Goal: Information Seeking & Learning: Learn about a topic

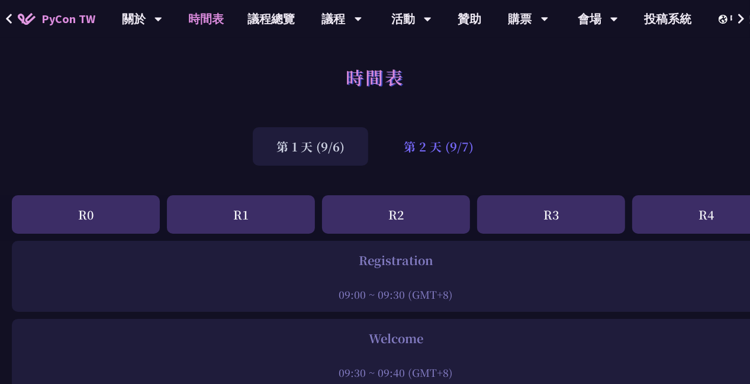
click at [444, 159] on div "第 2 天 (9/7)" at bounding box center [438, 146] width 117 height 38
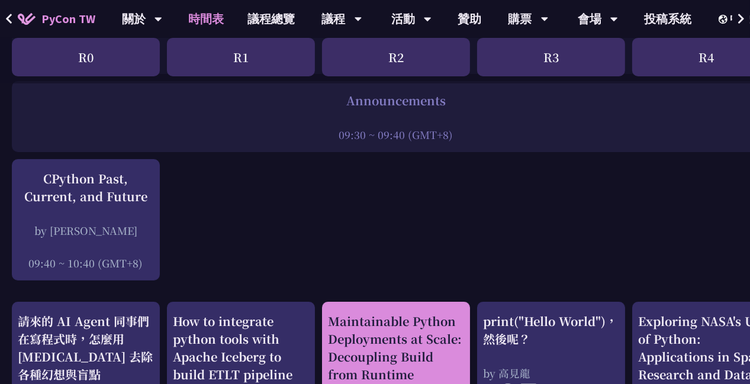
scroll to position [237, 0]
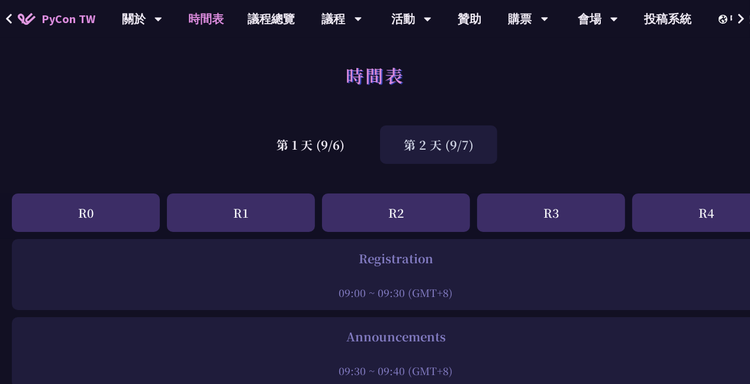
scroll to position [0, 0]
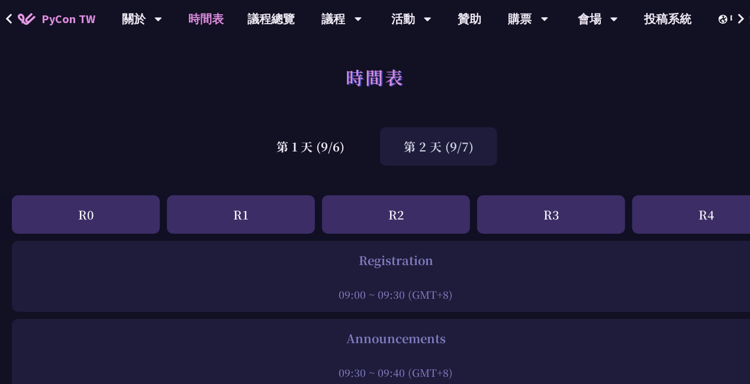
click at [304, 152] on div "第 1 天 (9/6)" at bounding box center [310, 146] width 115 height 38
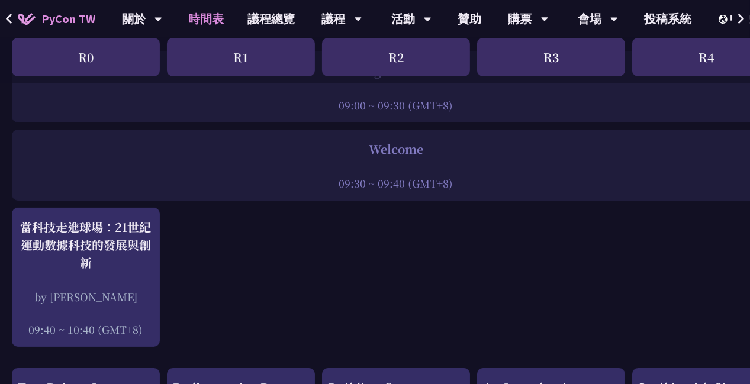
scroll to position [189, 0]
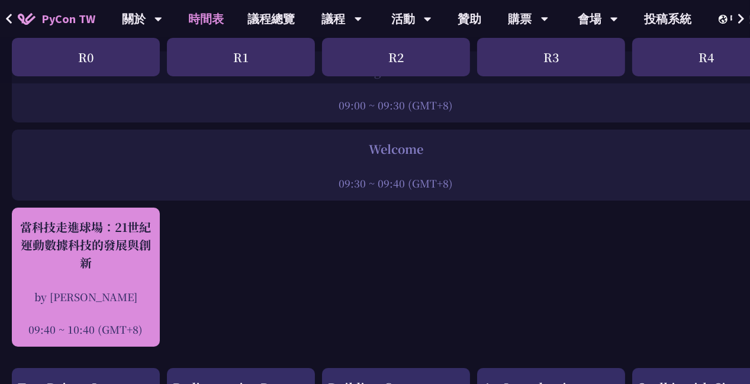
click at [125, 275] on div "當科技走進球場：21世紀運動數據科技的發展與創新 by [PERSON_NAME]新 09:40 ~ 10:40 (GMT+8)" at bounding box center [86, 277] width 136 height 118
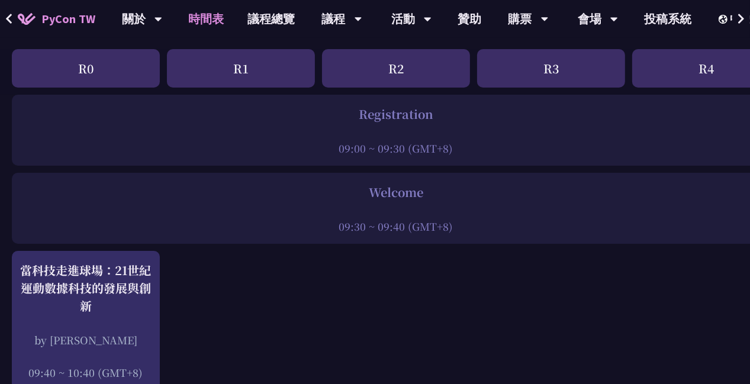
scroll to position [0, 0]
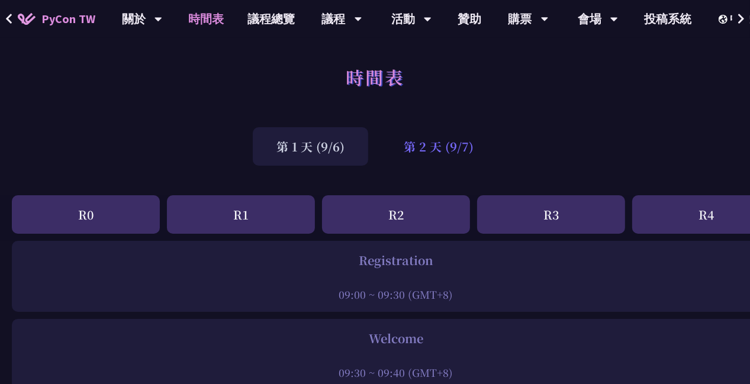
click at [452, 146] on div "第 2 天 (9/7)" at bounding box center [438, 146] width 117 height 38
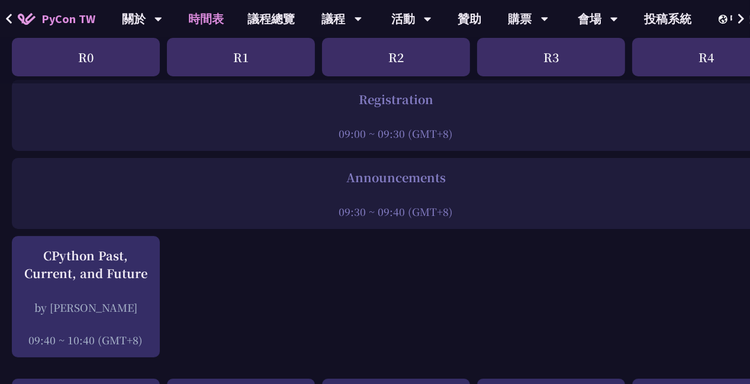
scroll to position [219, 0]
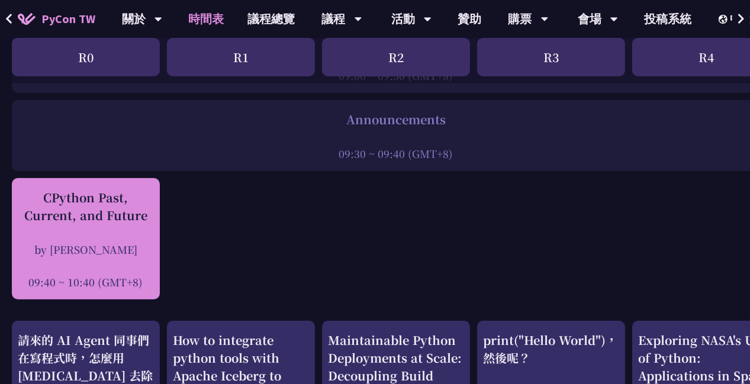
click at [133, 244] on div "by [PERSON_NAME]" at bounding box center [86, 249] width 136 height 15
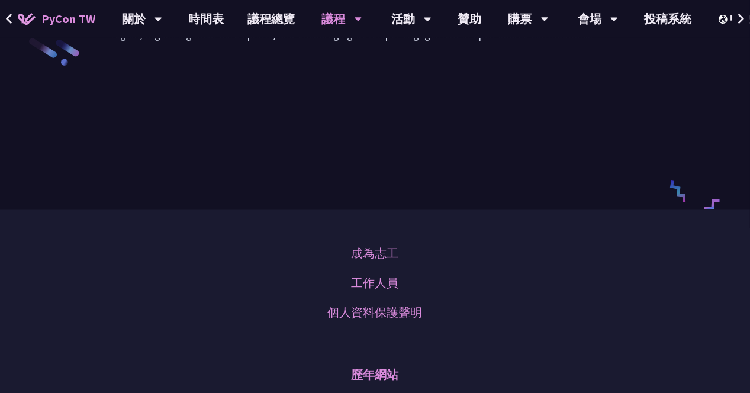
scroll to position [1804, 0]
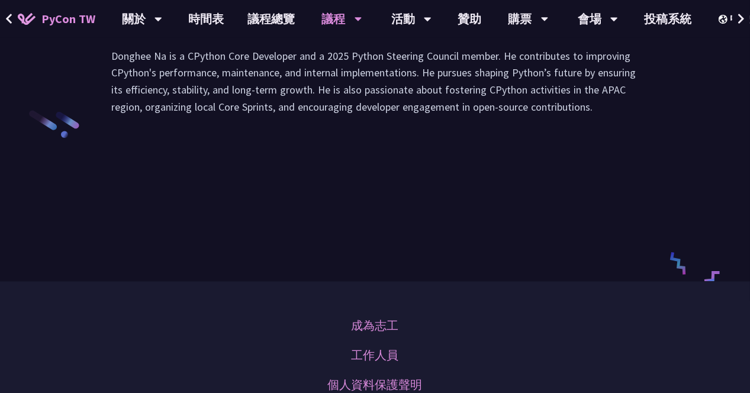
click at [334, 34] on li "共筆" at bounding box center [331, 18] width 65 height 33
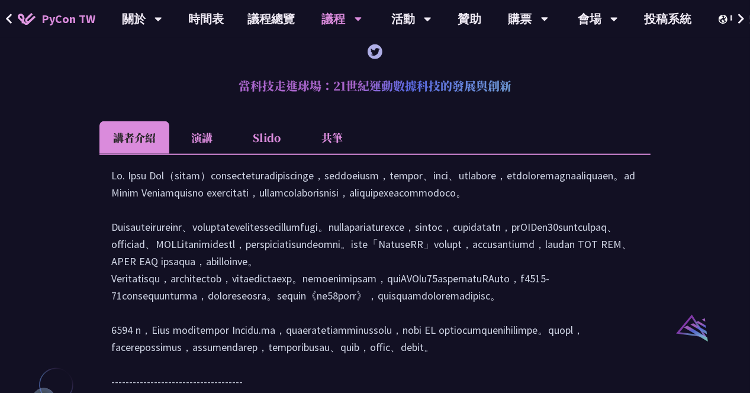
scroll to position [1029, 0]
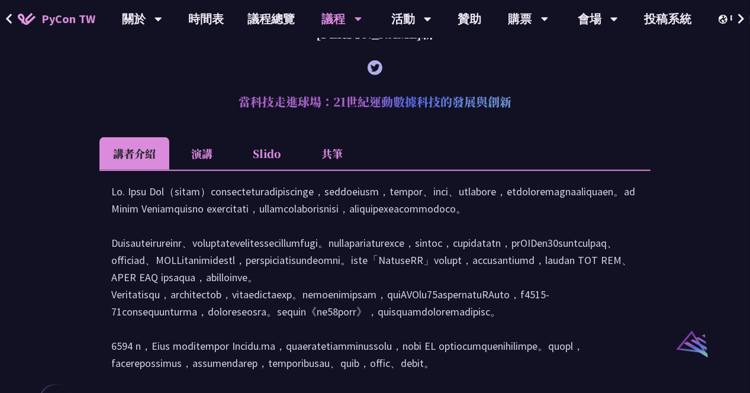
click at [9, 17] on icon at bounding box center [9, 19] width 8 height 12
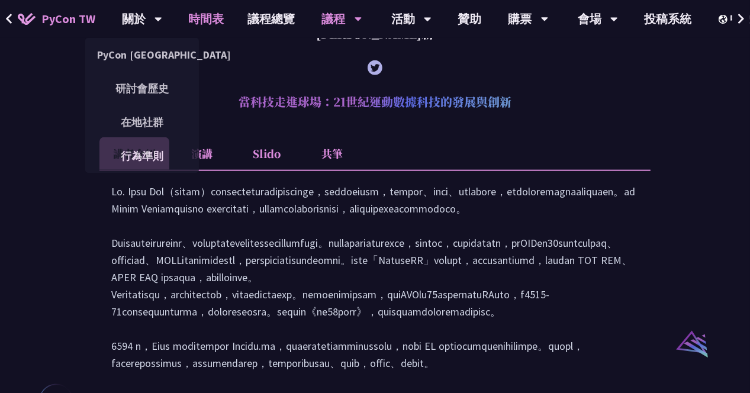
click at [214, 25] on link "時間表" at bounding box center [206, 19] width 59 height 38
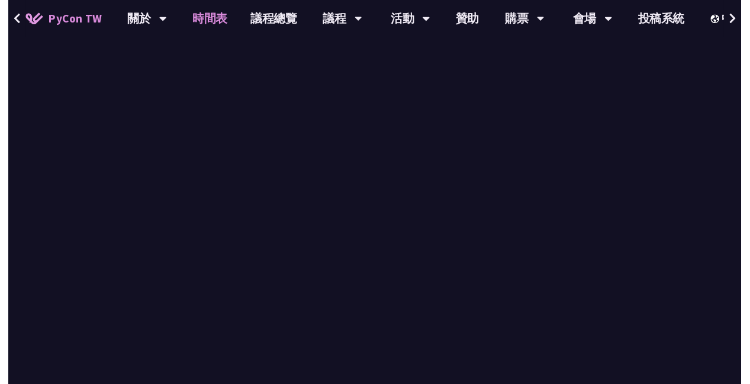
scroll to position [219, 0]
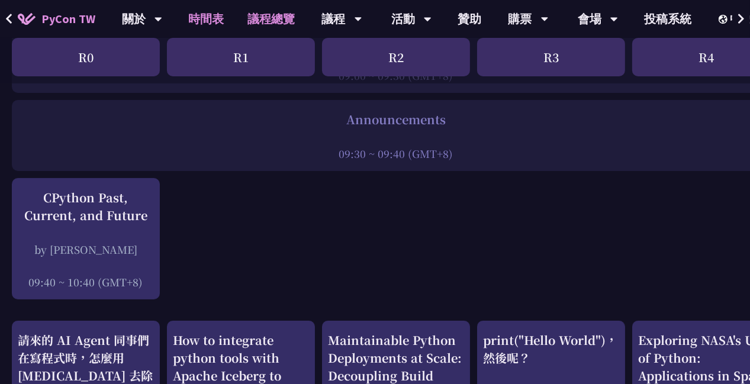
click at [269, 25] on link "議程總覽" at bounding box center [271, 19] width 71 height 38
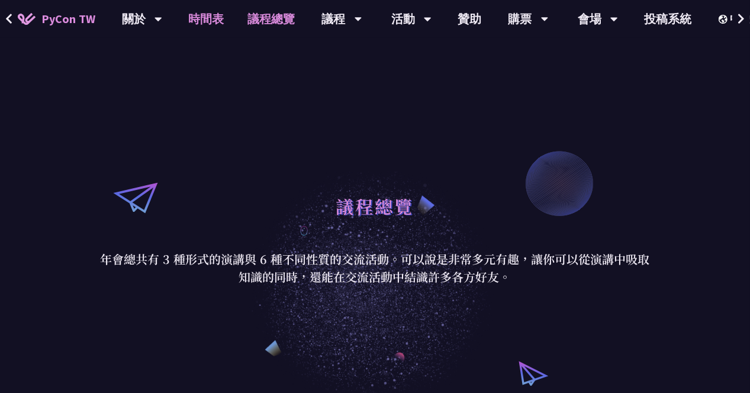
click at [215, 22] on link "時間表" at bounding box center [206, 19] width 59 height 38
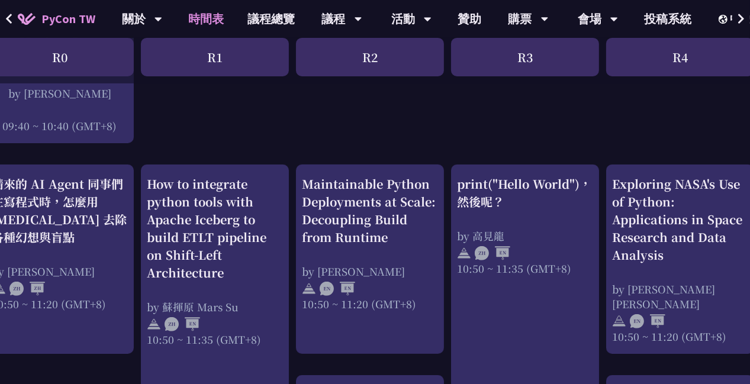
scroll to position [375, 40]
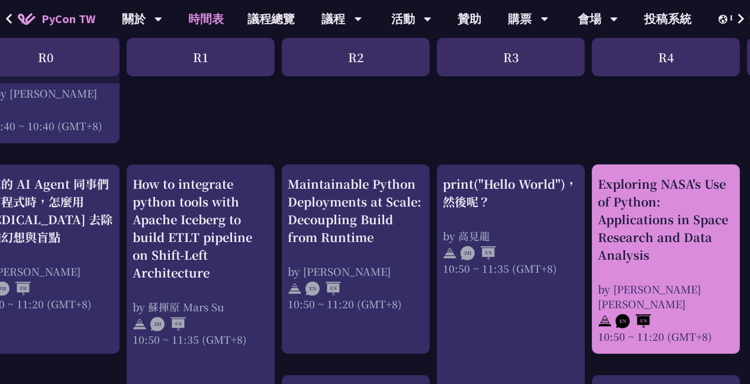
click at [656, 240] on div "Exploring NASA's Use of Python: Applications in Space Research and Data Analysis" at bounding box center [666, 219] width 136 height 89
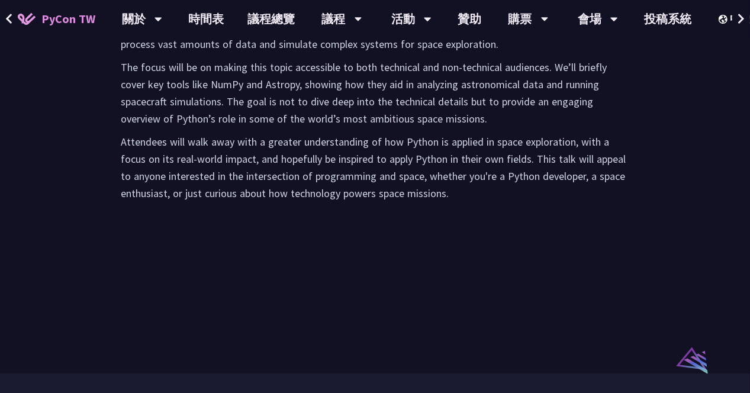
scroll to position [717, 0]
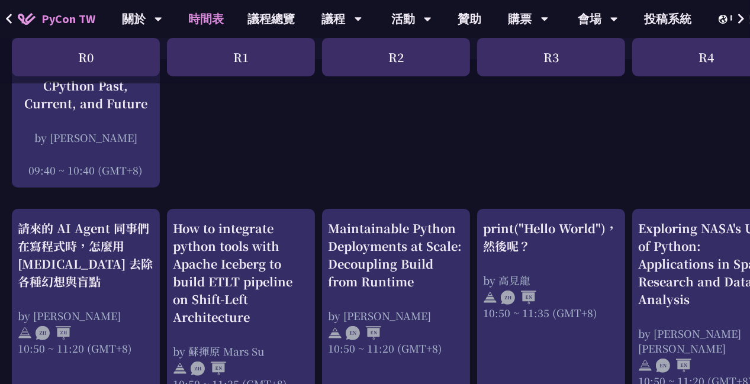
scroll to position [330, 0]
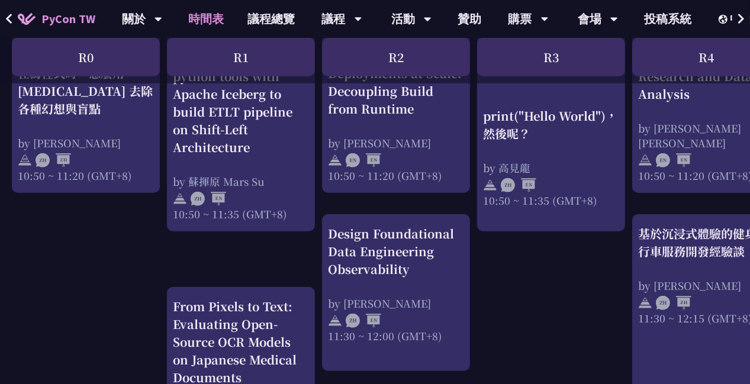
scroll to position [540, 0]
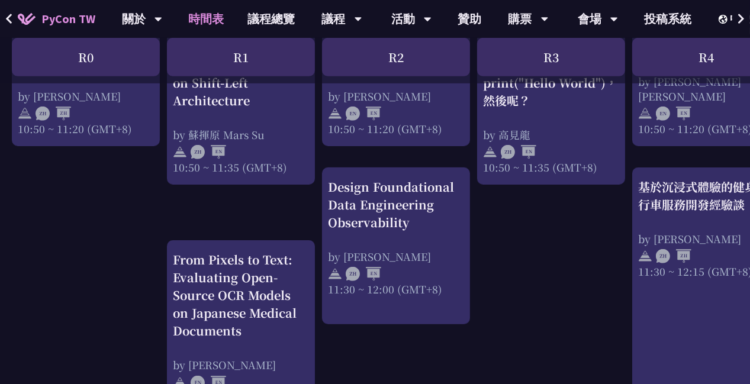
scroll to position [582, 0]
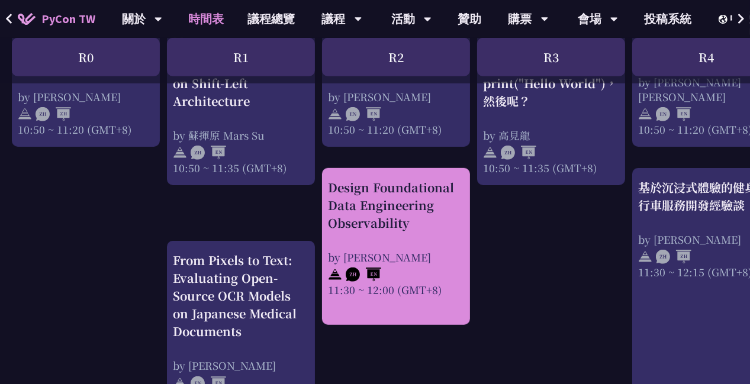
click at [390, 234] on div "Design Foundational Data Engineering Observability by [PERSON_NAME] 11:30 ~ 12:…" at bounding box center [396, 238] width 136 height 118
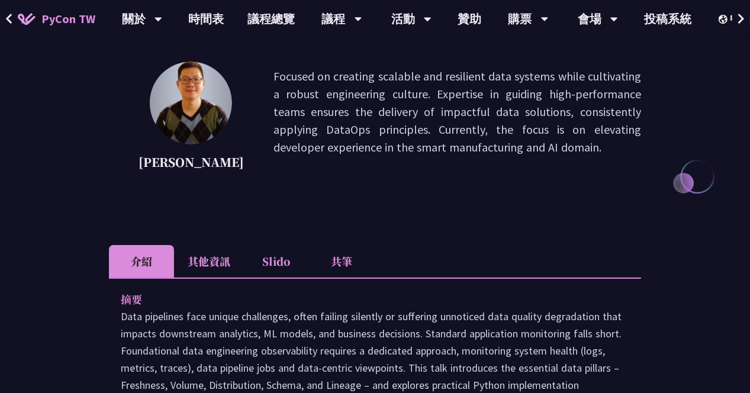
scroll to position [310, 0]
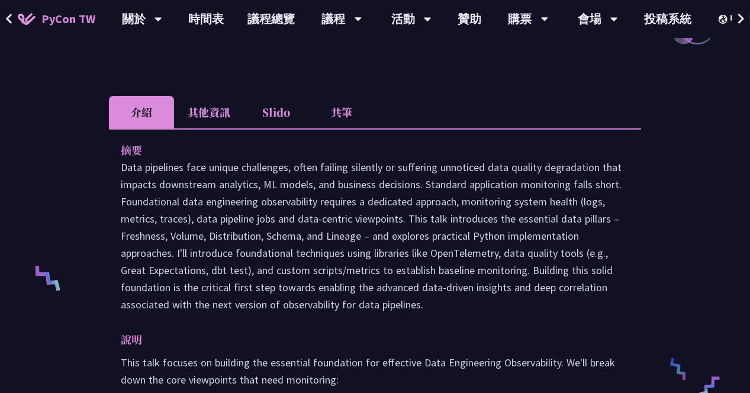
click at [351, 120] on li "共筆" at bounding box center [341, 112] width 65 height 33
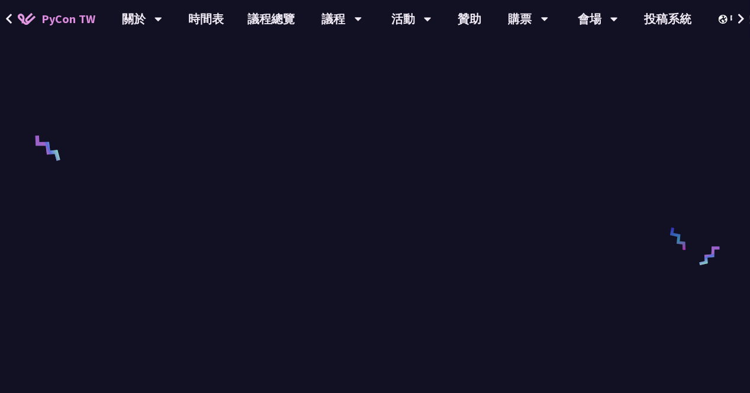
scroll to position [447, 0]
click at [11, 16] on icon at bounding box center [9, 19] width 8 height 12
click at [198, 9] on link "時間表" at bounding box center [206, 19] width 59 height 38
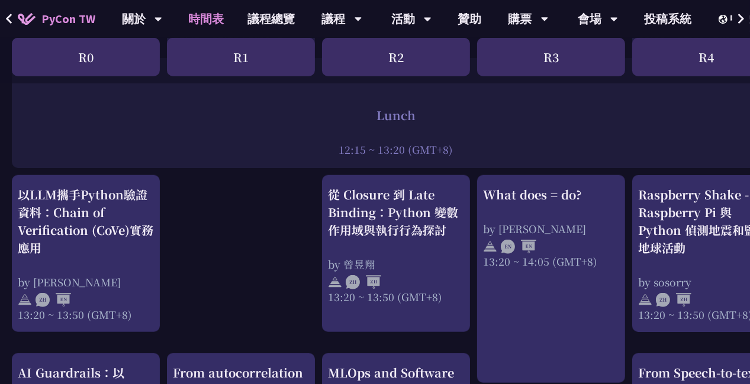
scroll to position [945, 0]
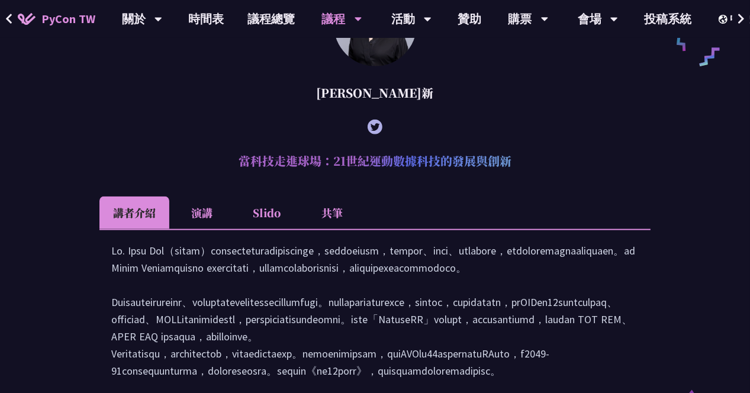
click at [334, 229] on li "共筆" at bounding box center [331, 212] width 65 height 33
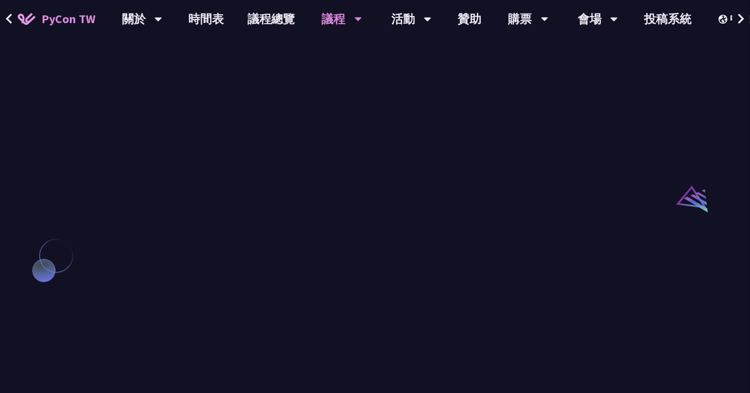
scroll to position [1185, 0]
